Goal: Transaction & Acquisition: Book appointment/travel/reservation

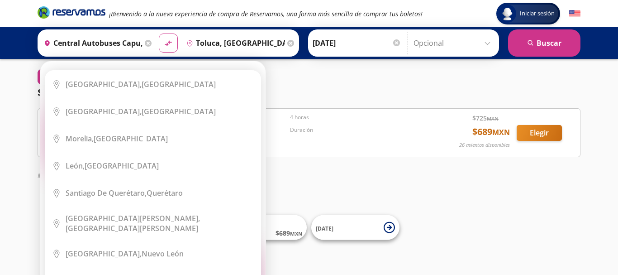
click at [148, 44] on icon at bounding box center [148, 43] width 7 height 7
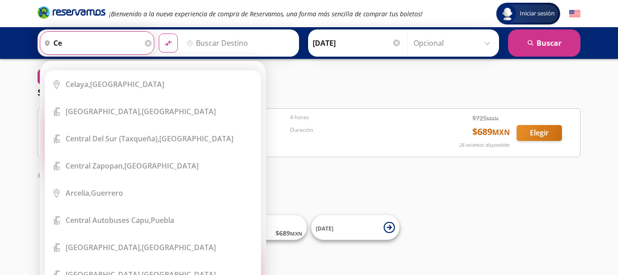
type input "c"
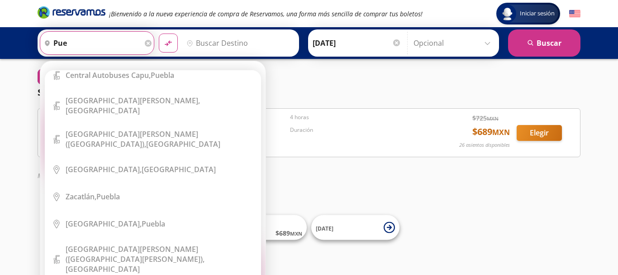
scroll to position [74, 0]
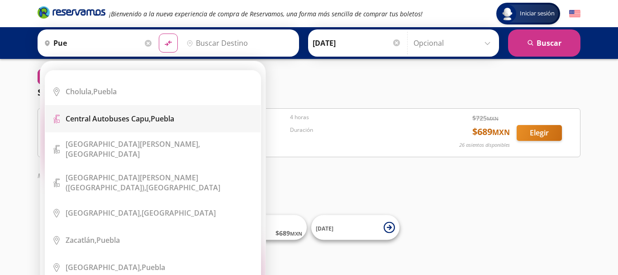
click at [184, 114] on div "Central Autobuses Capu, [GEOGRAPHIC_DATA]" at bounding box center [160, 119] width 188 height 10
type input "Central Autobuses Capu, [GEOGRAPHIC_DATA]"
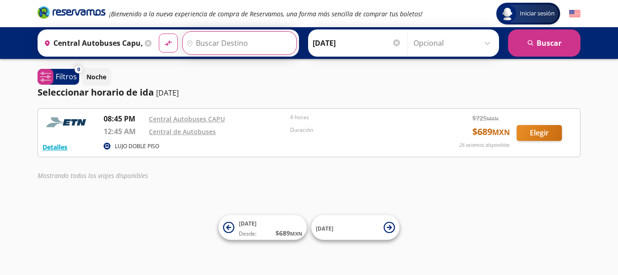
click at [232, 41] on input "Destino" at bounding box center [238, 43] width 111 height 23
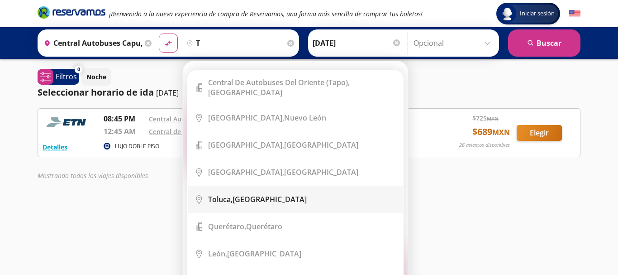
click at [243, 195] on div "Toluca, [GEOGRAPHIC_DATA]" at bounding box center [257, 199] width 99 height 10
type input "Toluca, [GEOGRAPHIC_DATA]"
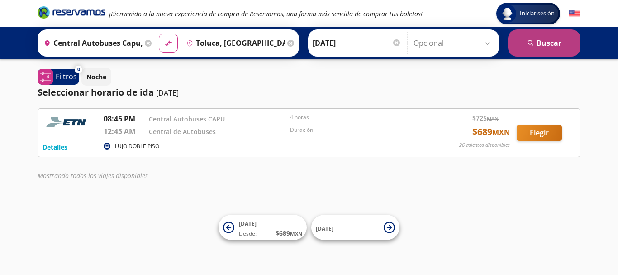
click at [553, 47] on button "search [GEOGRAPHIC_DATA]" at bounding box center [544, 42] width 72 height 27
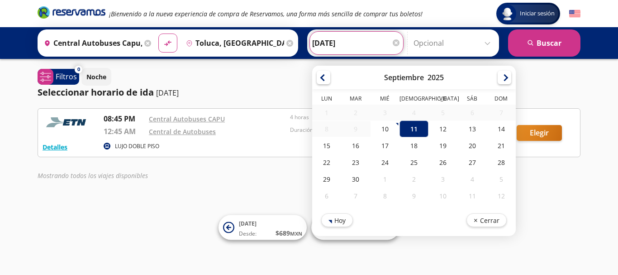
click at [347, 38] on input "[DATE]" at bounding box center [356, 43] width 89 height 23
click at [381, 131] on div "10" at bounding box center [385, 128] width 29 height 17
type input "[DATE]"
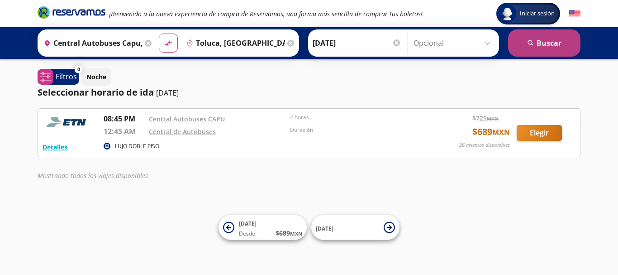
click at [543, 33] on button "search [GEOGRAPHIC_DATA]" at bounding box center [544, 42] width 72 height 27
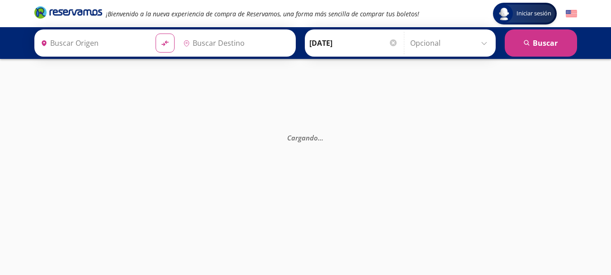
type input "Toluca, [GEOGRAPHIC_DATA]"
type input "Central Autobuses Capu, [GEOGRAPHIC_DATA]"
